Goal: Check status: Check status

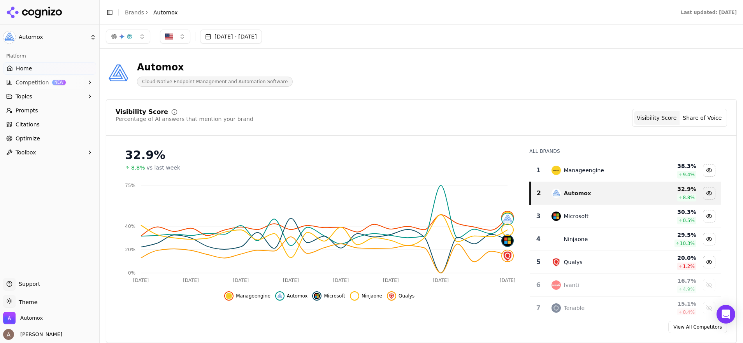
click at [241, 35] on button "[DATE] - [DATE]" at bounding box center [231, 37] width 62 height 14
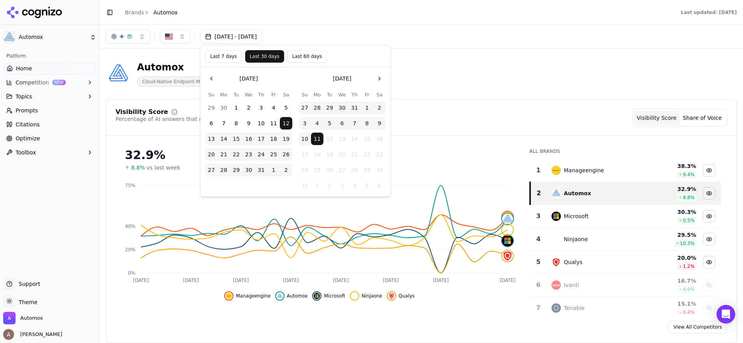
click at [294, 58] on button "Last 60 days" at bounding box center [307, 56] width 40 height 12
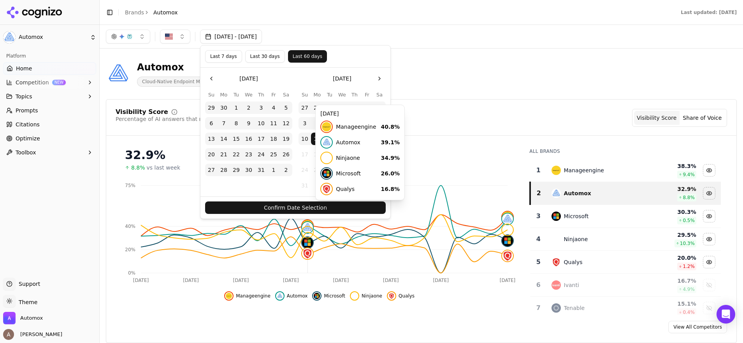
click at [302, 208] on button "Confirm Date Selection" at bounding box center [295, 207] width 180 height 12
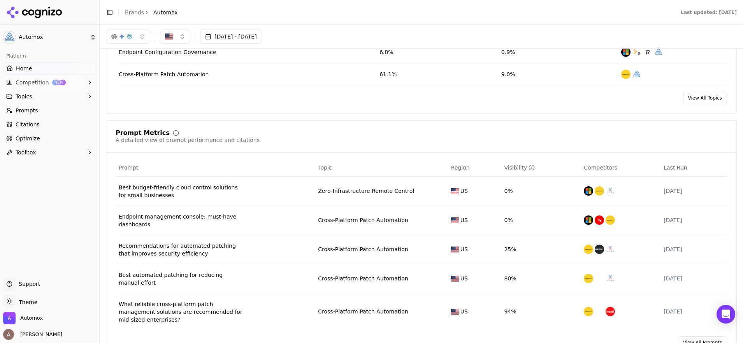
scroll to position [399, 0]
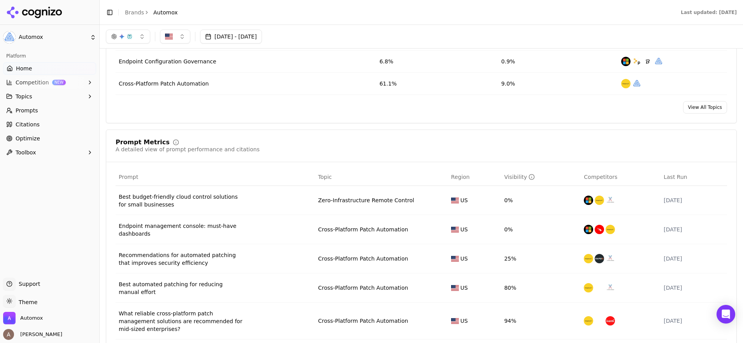
click at [261, 38] on button "[DATE] - [DATE]" at bounding box center [231, 37] width 62 height 14
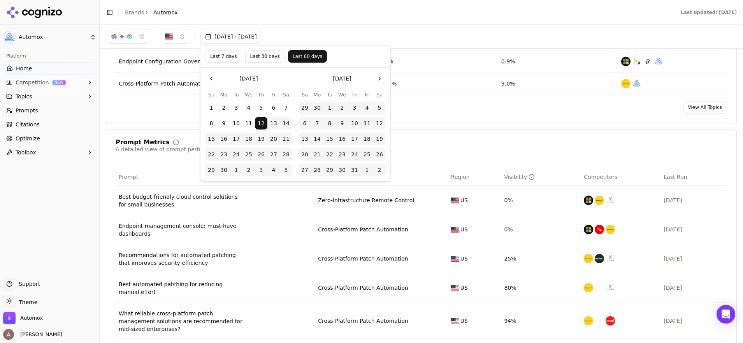
click at [211, 81] on button "Go to the Previous Month" at bounding box center [211, 78] width 12 height 12
click at [259, 108] on button "1" at bounding box center [261, 108] width 12 height 12
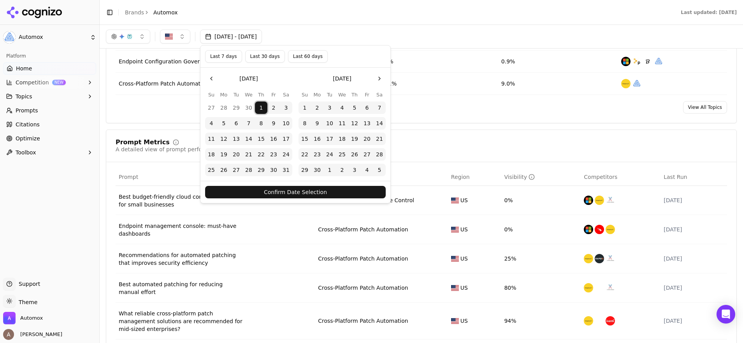
click at [378, 80] on button "Go to the Next Month" at bounding box center [379, 78] width 12 height 12
click at [355, 170] on button "31" at bounding box center [354, 170] width 12 height 12
click at [345, 193] on button "Confirm Date Selection" at bounding box center [295, 192] width 180 height 12
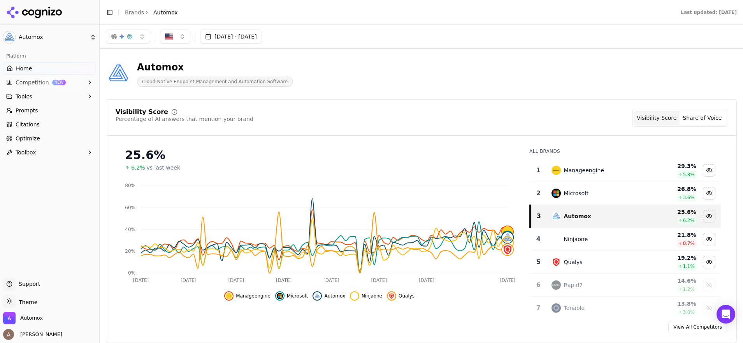
click at [230, 41] on button "[DATE] - [DATE]" at bounding box center [231, 37] width 62 height 14
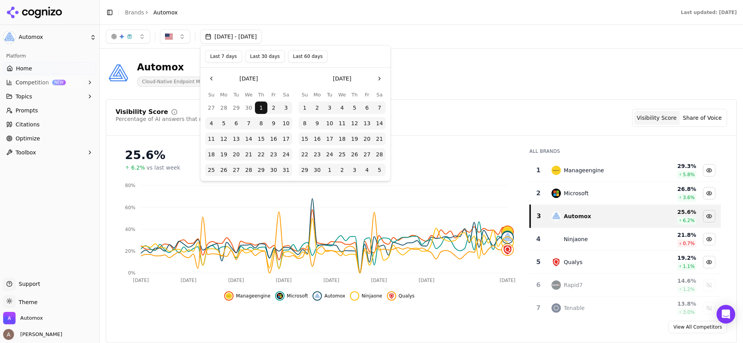
click at [380, 82] on button "Go to the Next Month" at bounding box center [379, 78] width 12 height 12
click at [329, 109] on button "1" at bounding box center [329, 108] width 12 height 12
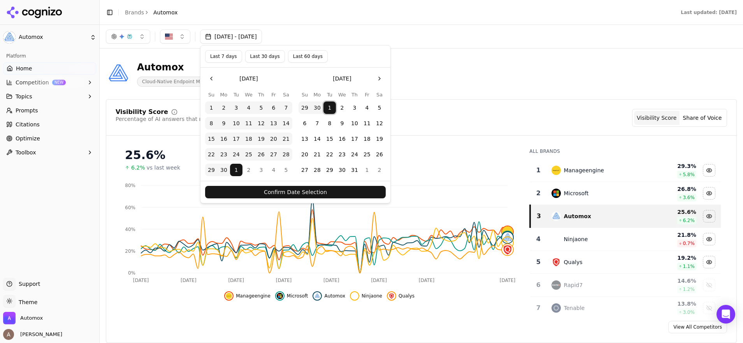
click at [355, 170] on button "31" at bounding box center [354, 170] width 12 height 12
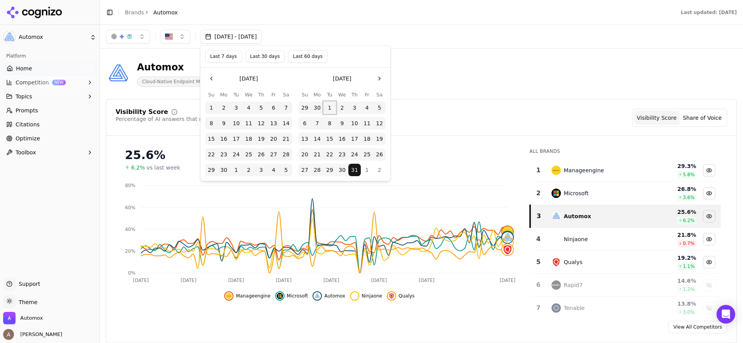
click at [328, 107] on button "1" at bounding box center [329, 108] width 12 height 12
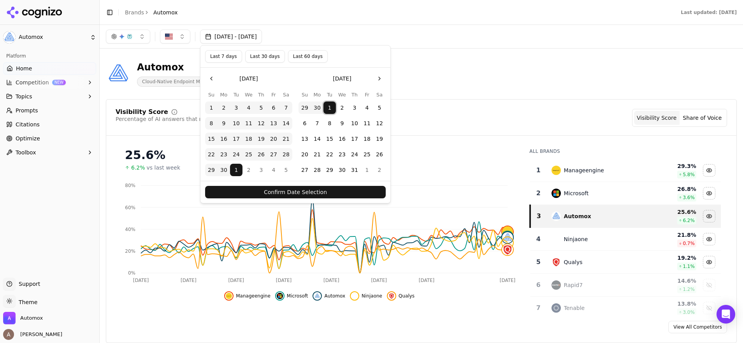
click at [328, 107] on button "1" at bounding box center [329, 108] width 12 height 12
click at [356, 171] on button "31" at bounding box center [354, 170] width 12 height 12
click at [329, 107] on button "1" at bounding box center [329, 108] width 12 height 12
click at [383, 76] on button "Go to the Next Month" at bounding box center [379, 78] width 12 height 12
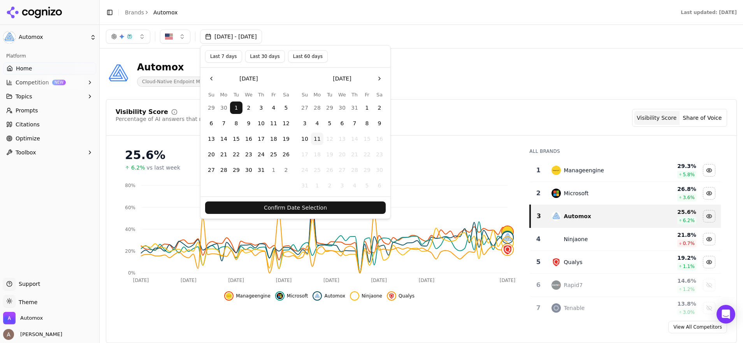
click at [237, 108] on button "1" at bounding box center [236, 108] width 12 height 12
click at [260, 168] on button "31" at bounding box center [261, 170] width 12 height 12
click at [287, 204] on button "Confirm Date Selection" at bounding box center [295, 207] width 180 height 12
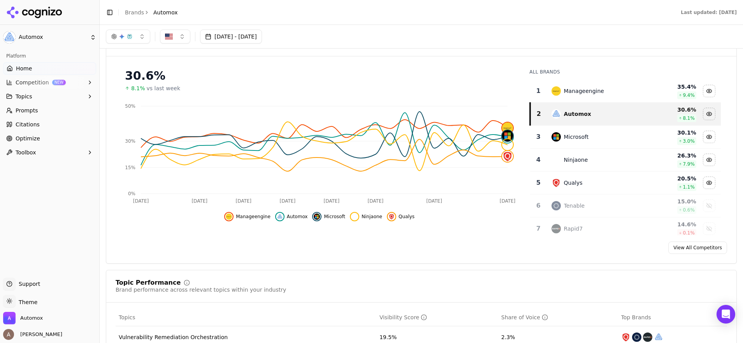
scroll to position [51, 0]
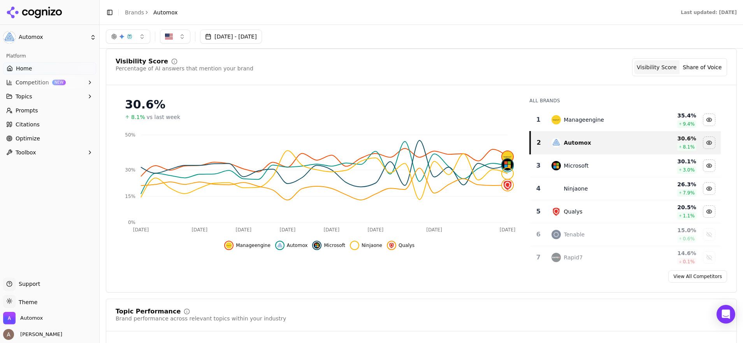
click at [709, 68] on button "Share of Voice" at bounding box center [702, 67] width 46 height 14
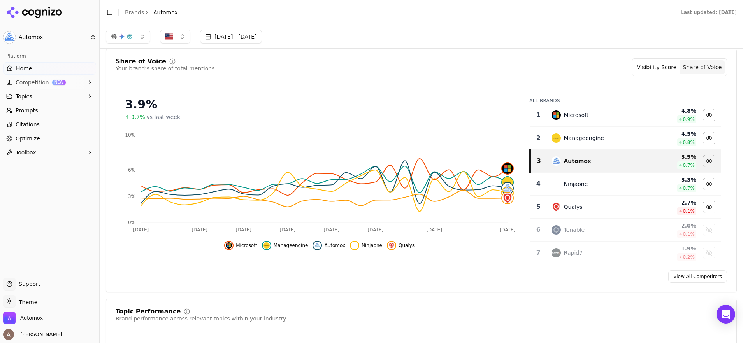
scroll to position [0, 0]
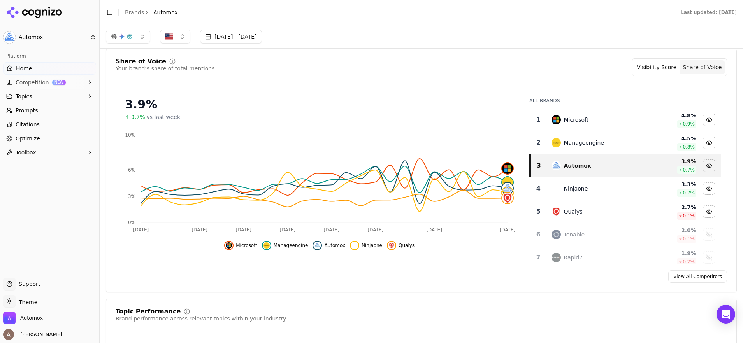
click at [251, 41] on button "[DATE] - [DATE]" at bounding box center [231, 37] width 62 height 14
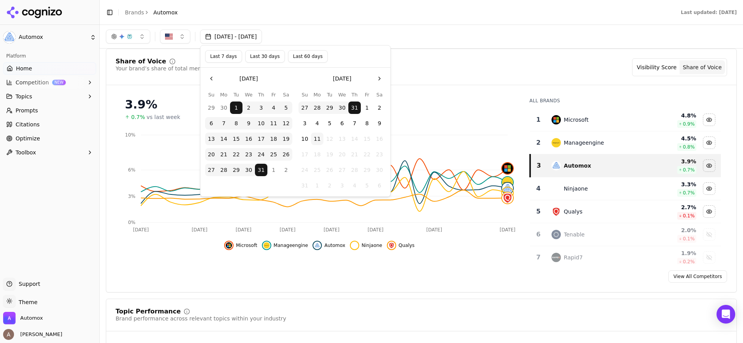
click at [213, 78] on button "Go to the Previous Month" at bounding box center [211, 78] width 12 height 12
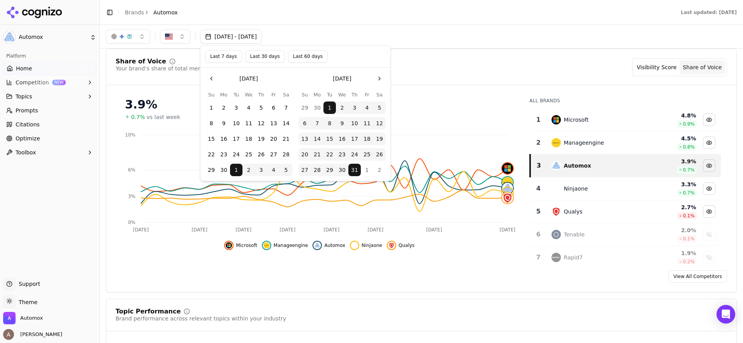
click at [212, 79] on button "Go to the Previous Month" at bounding box center [211, 78] width 12 height 12
click at [263, 107] on button "1" at bounding box center [261, 108] width 12 height 12
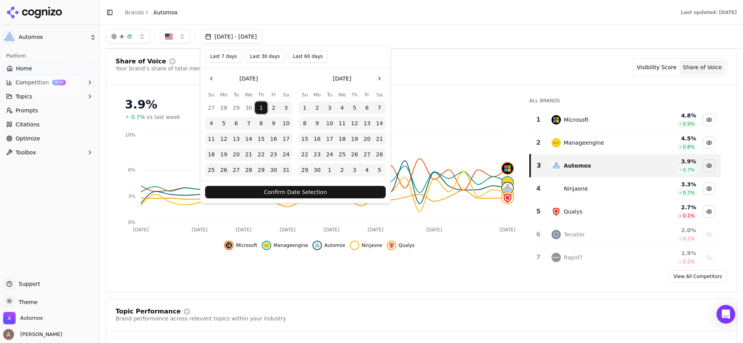
click at [379, 82] on button "Go to the Next Month" at bounding box center [379, 78] width 12 height 12
click at [380, 75] on button "Go to the Next Month" at bounding box center [379, 78] width 12 height 12
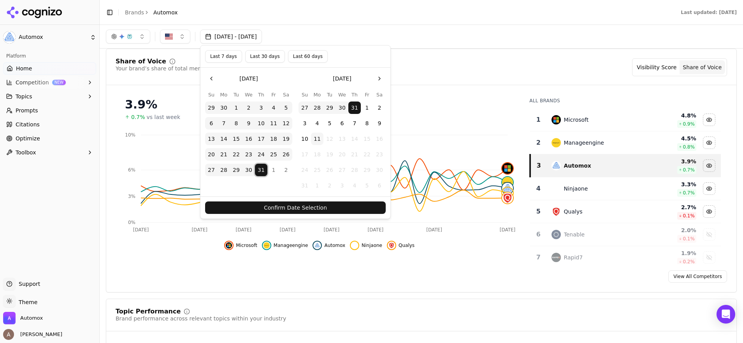
click at [264, 170] on button "31" at bounding box center [261, 170] width 12 height 12
click at [294, 58] on button "Last 60 days" at bounding box center [308, 56] width 40 height 12
click at [273, 210] on button "Confirm Date Selection" at bounding box center [295, 207] width 180 height 12
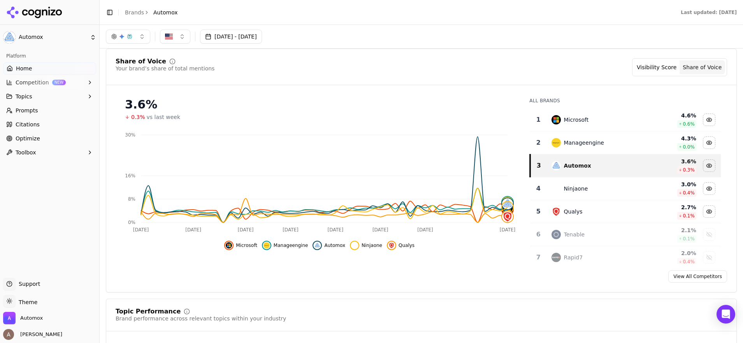
click at [221, 35] on button "[DATE] - [DATE]" at bounding box center [231, 37] width 62 height 14
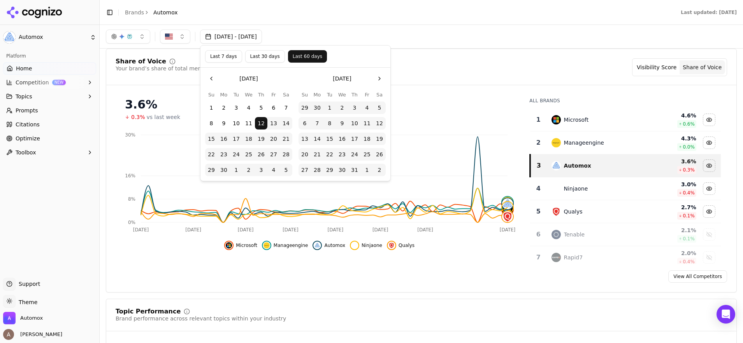
click at [214, 79] on button "Go to the Previous Month" at bounding box center [211, 78] width 12 height 12
click at [261, 110] on button "1" at bounding box center [261, 108] width 12 height 12
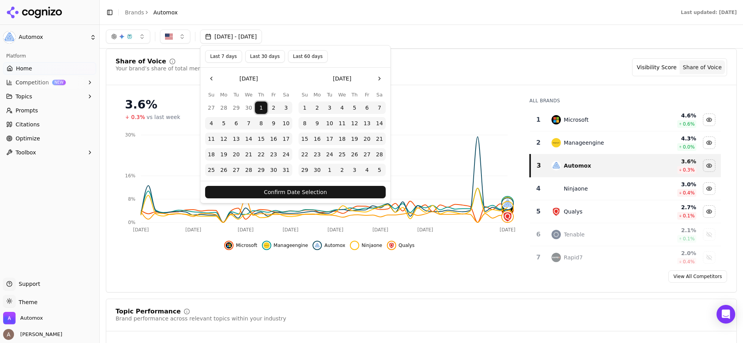
click at [376, 82] on button "Go to the Next Month" at bounding box center [379, 78] width 12 height 12
click at [355, 169] on button "31" at bounding box center [354, 170] width 12 height 12
click at [351, 190] on button "Confirm Date Selection" at bounding box center [295, 192] width 180 height 12
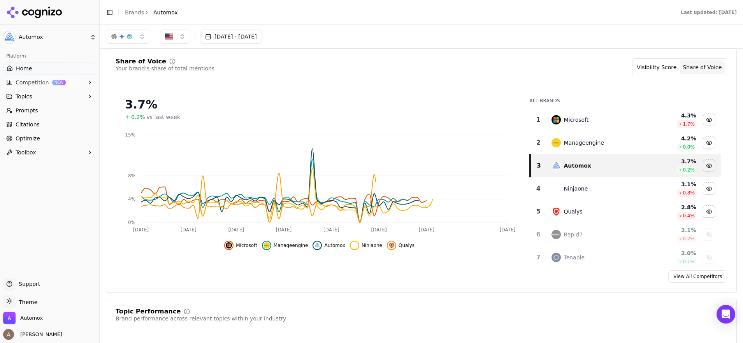
click at [660, 69] on button "Visibility Score" at bounding box center [657, 67] width 46 height 14
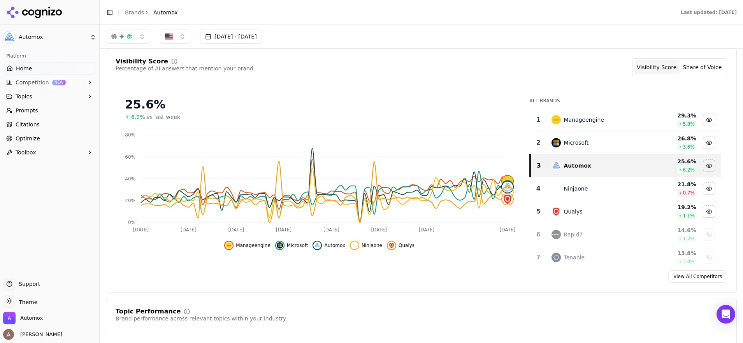
click at [701, 65] on button "Share of Voice" at bounding box center [702, 67] width 46 height 14
